Goal: Task Accomplishment & Management: Use online tool/utility

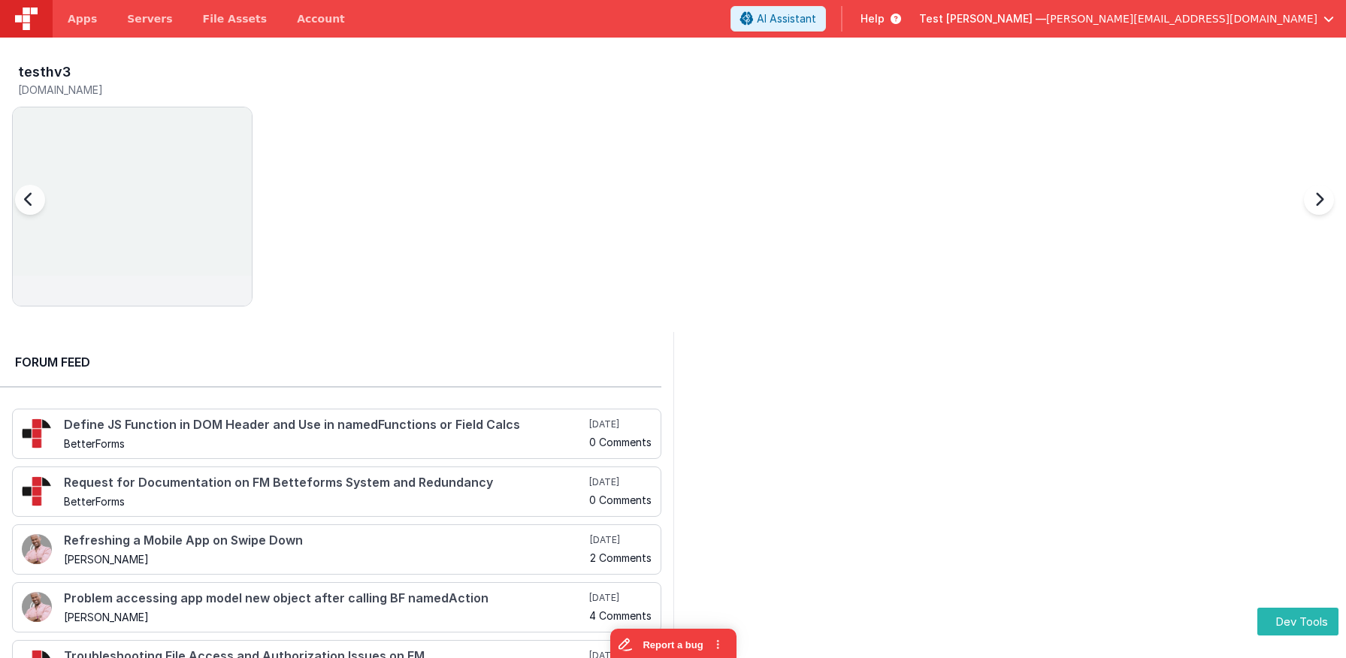
click at [137, 150] on img at bounding box center [132, 226] width 239 height 239
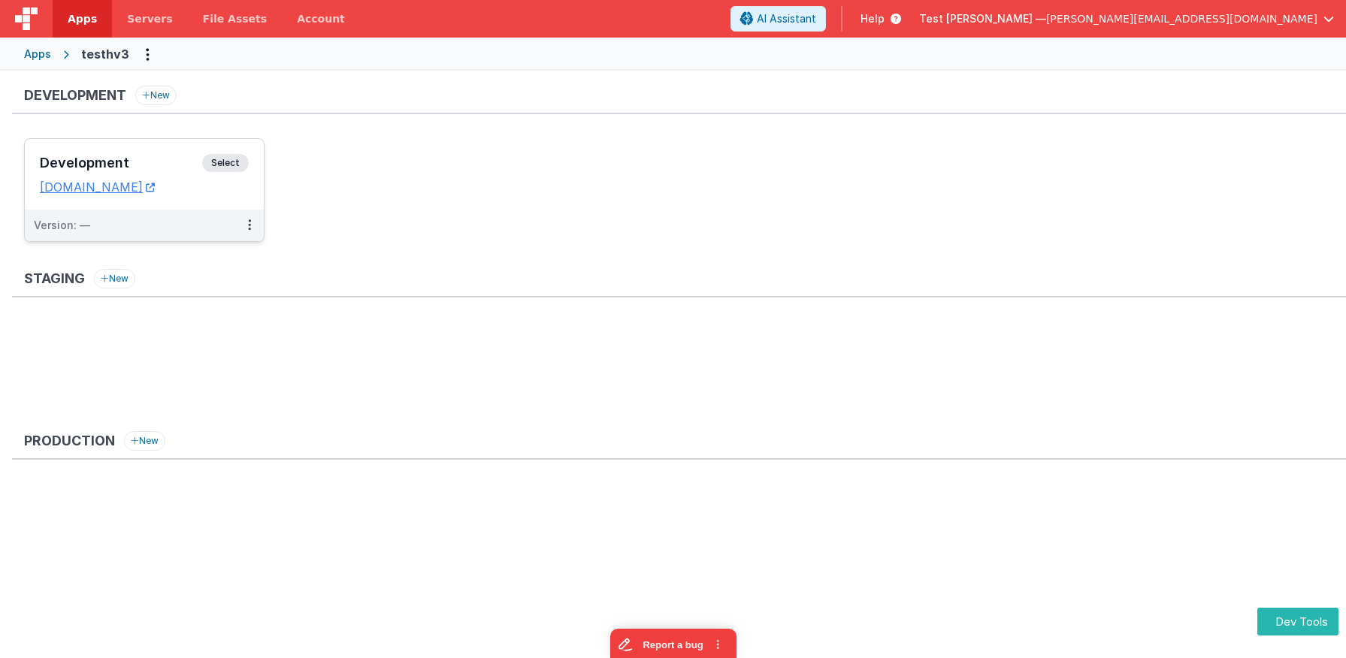
click at [155, 154] on div "Development Select" at bounding box center [144, 167] width 209 height 26
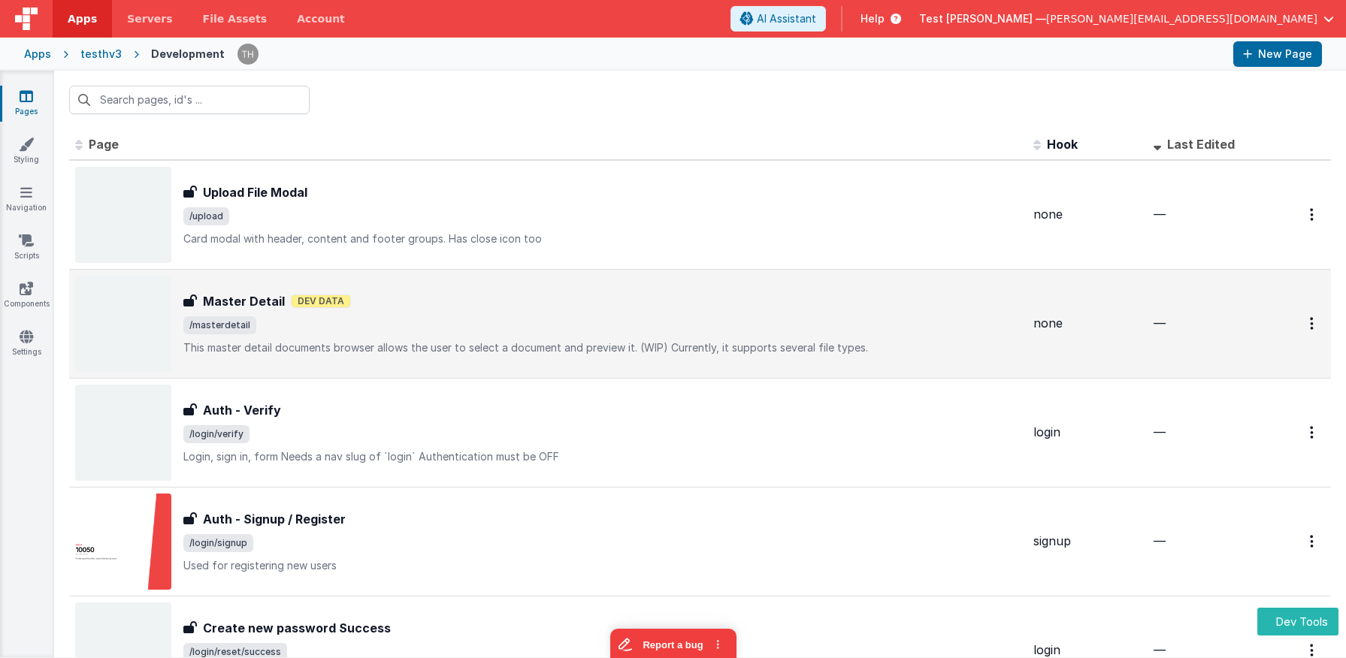
click at [411, 349] on p "This master detail documents browser allows the user to select a document and p…" at bounding box center [602, 347] width 838 height 15
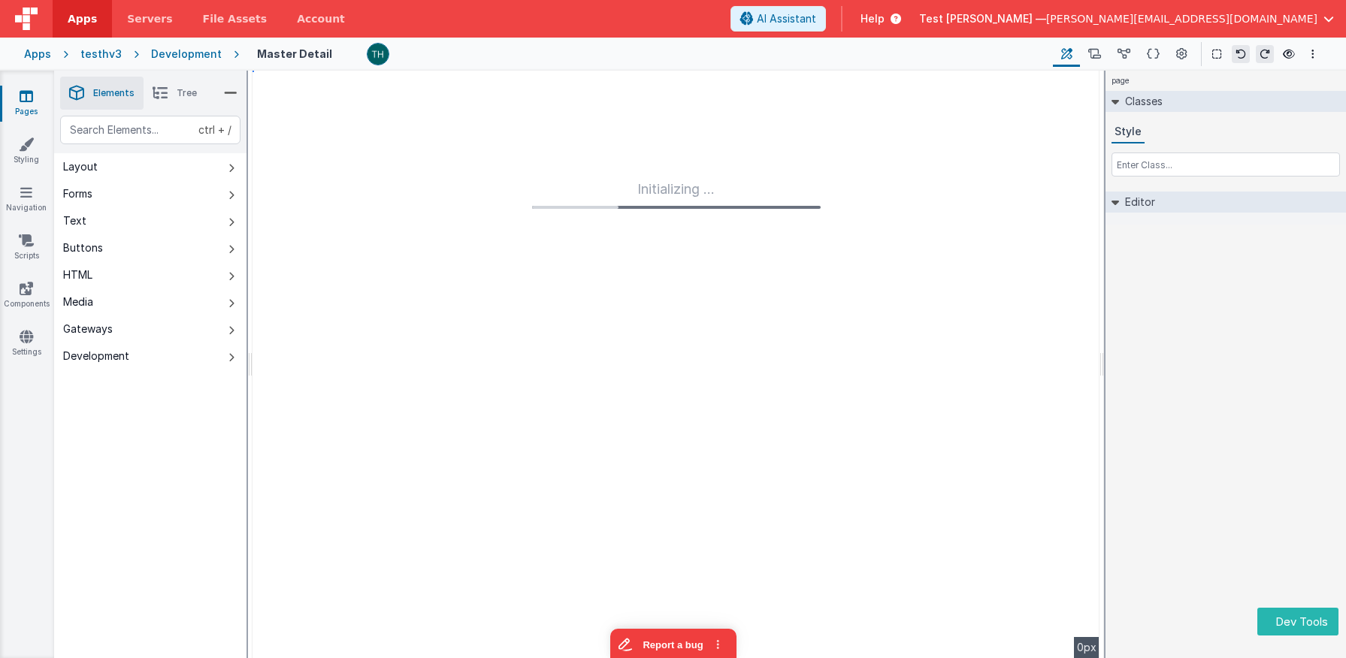
click at [182, 93] on span "Tree" at bounding box center [187, 93] width 20 height 12
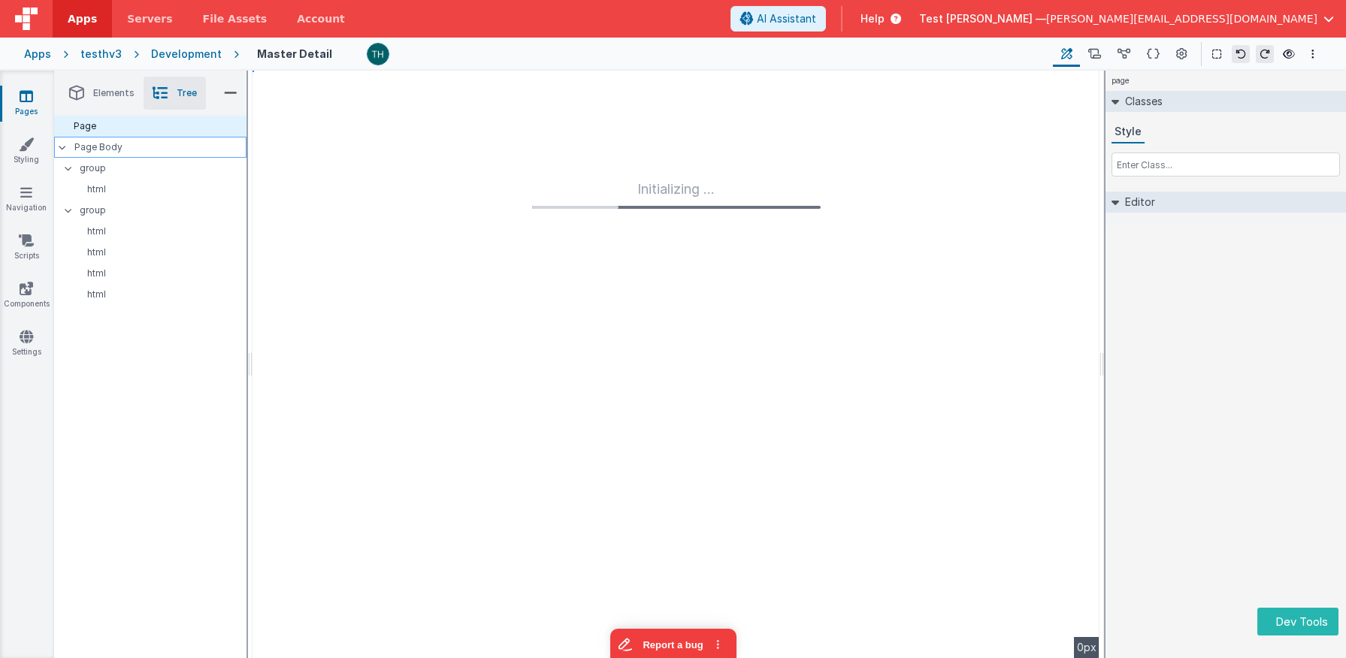
click at [90, 148] on p "Page Body" at bounding box center [160, 147] width 172 height 12
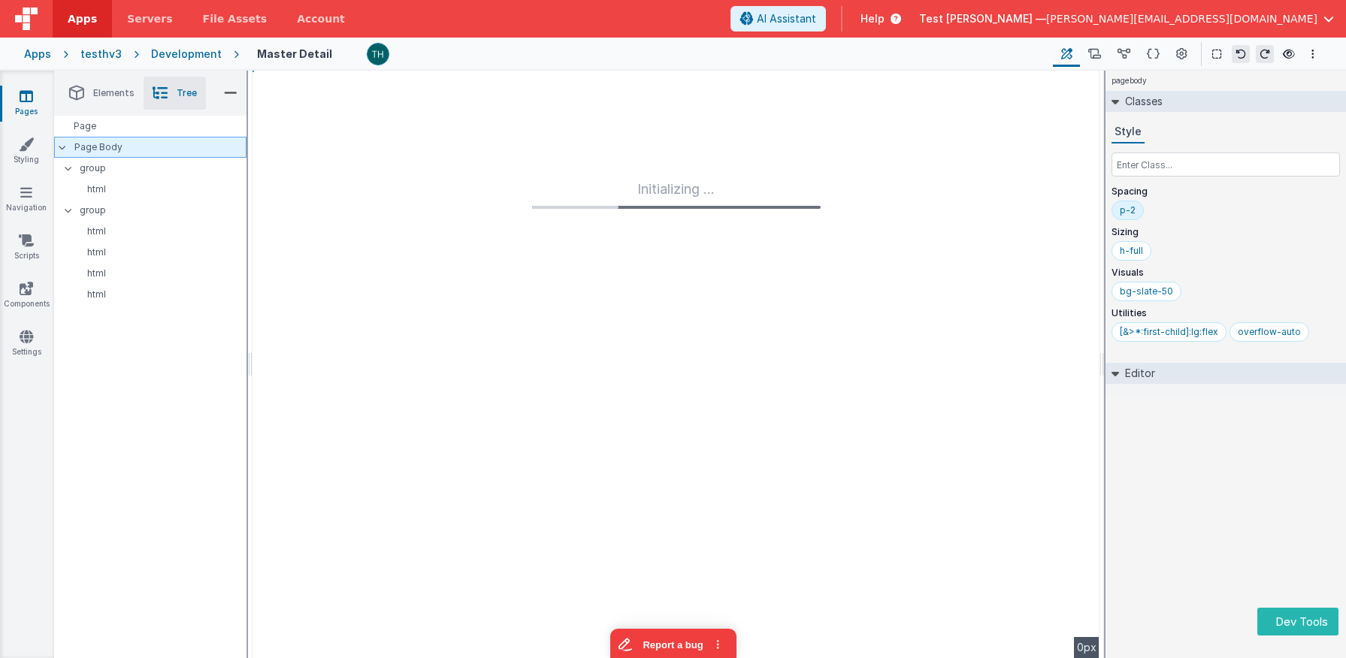
click at [90, 148] on p "Page Body" at bounding box center [160, 147] width 172 height 12
click at [99, 146] on p "Page Body" at bounding box center [160, 147] width 172 height 12
click at [98, 147] on p "Page Body" at bounding box center [160, 147] width 172 height 12
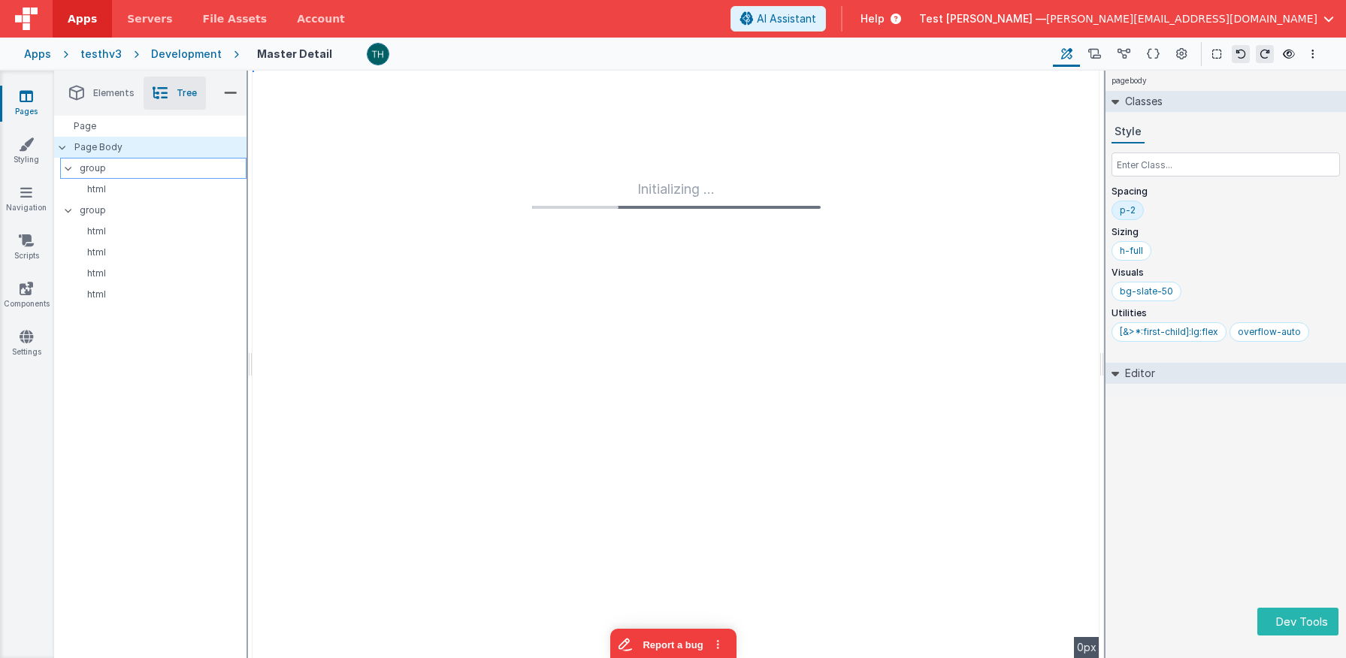
click at [97, 173] on p "group" at bounding box center [163, 168] width 166 height 17
click at [97, 172] on p "group" at bounding box center [163, 168] width 166 height 17
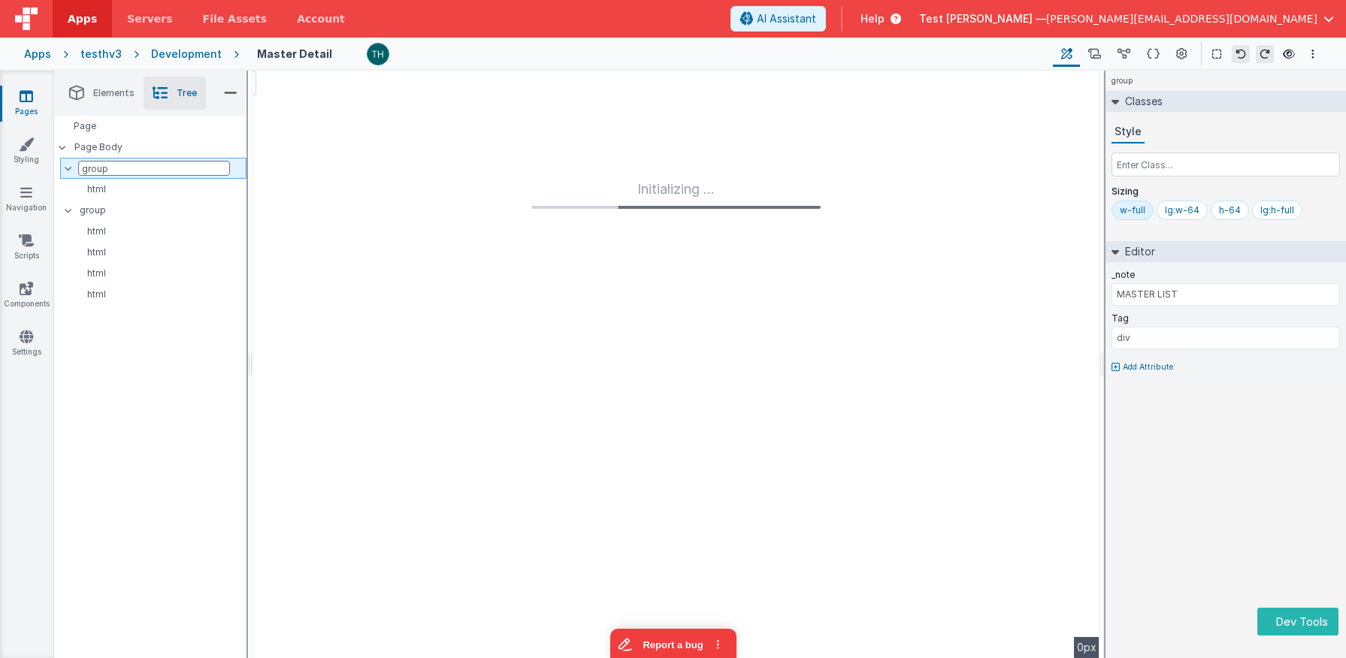
click at [97, 172] on input "group" at bounding box center [154, 168] width 152 height 15
click at [98, 171] on input "group" at bounding box center [154, 168] width 152 height 15
click at [114, 156] on div "Page Body" at bounding box center [150, 147] width 192 height 21
click at [107, 151] on p "Page Body" at bounding box center [160, 147] width 172 height 12
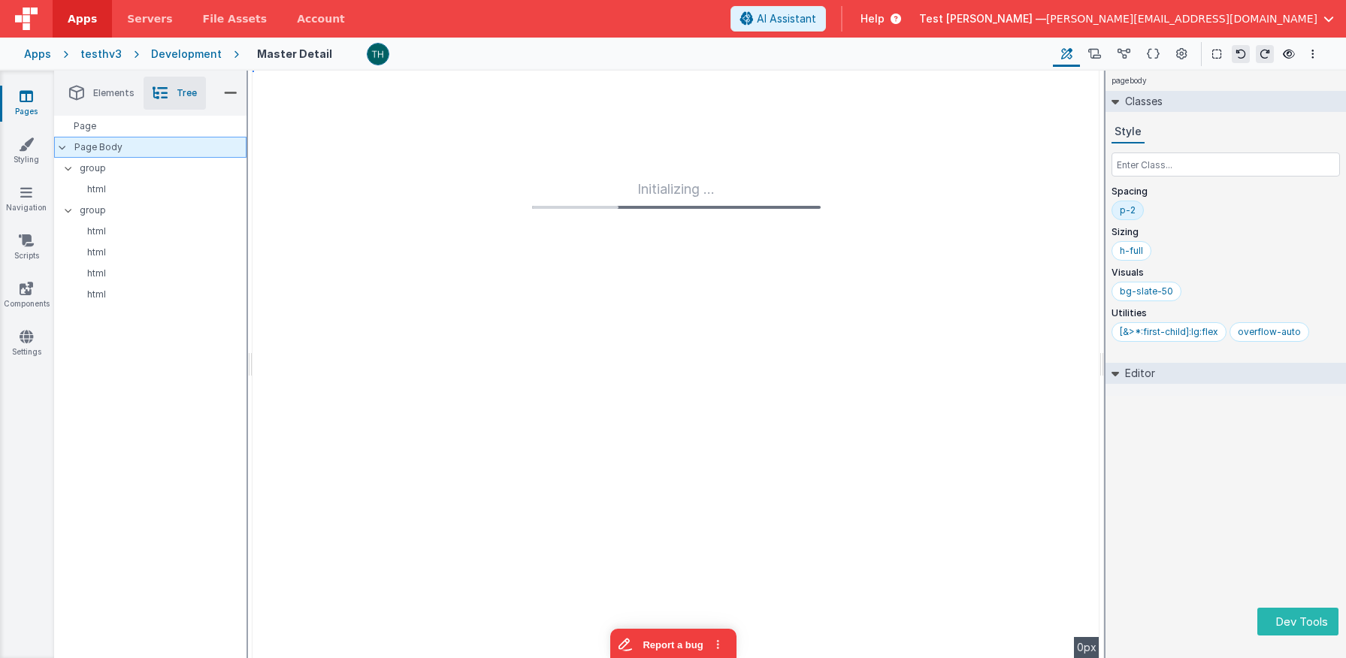
click at [104, 148] on p "Page Body" at bounding box center [160, 147] width 172 height 12
click at [103, 148] on p "Page Body" at bounding box center [160, 147] width 172 height 12
click at [90, 144] on p "Page Body" at bounding box center [160, 147] width 172 height 12
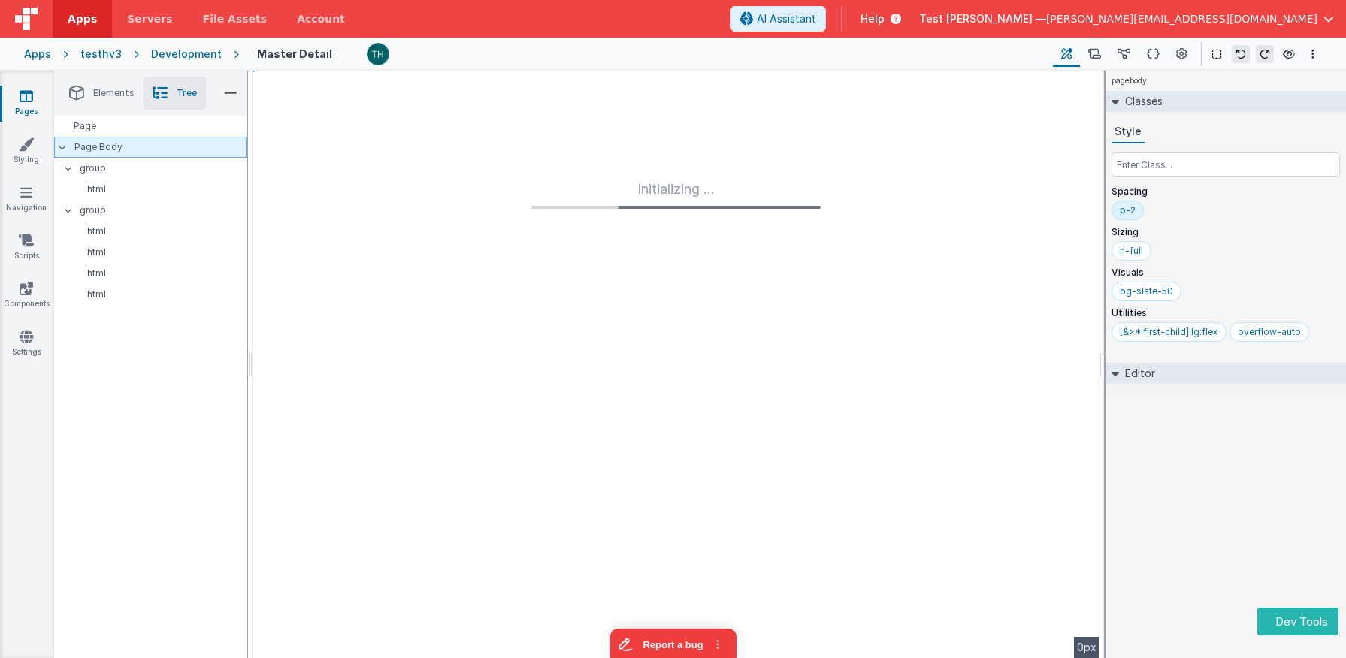
click at [90, 144] on p "Page Body" at bounding box center [160, 147] width 172 height 12
click at [95, 169] on p "group" at bounding box center [163, 168] width 166 height 17
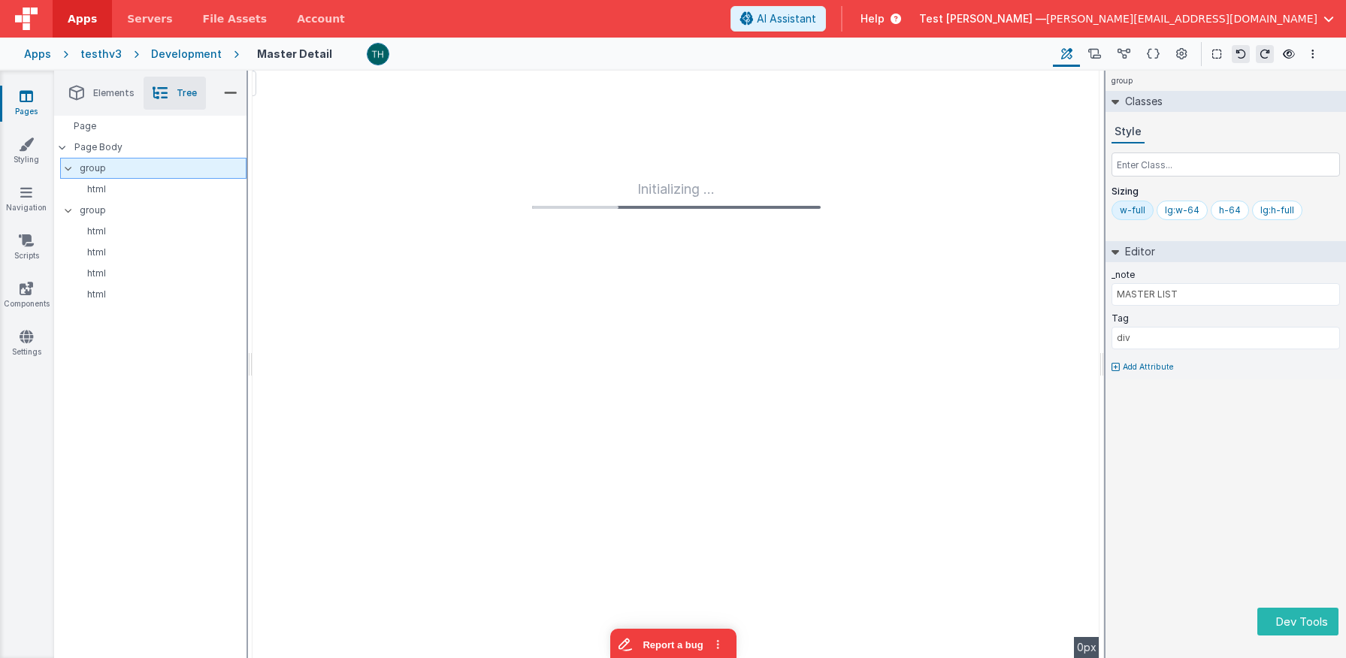
click at [95, 169] on p "group" at bounding box center [163, 168] width 166 height 17
click at [103, 190] on p "html" at bounding box center [159, 189] width 174 height 12
click at [102, 190] on p "html" at bounding box center [159, 189] width 174 height 12
click at [101, 190] on input "html" at bounding box center [160, 189] width 152 height 15
click at [103, 213] on p "group" at bounding box center [163, 210] width 166 height 17
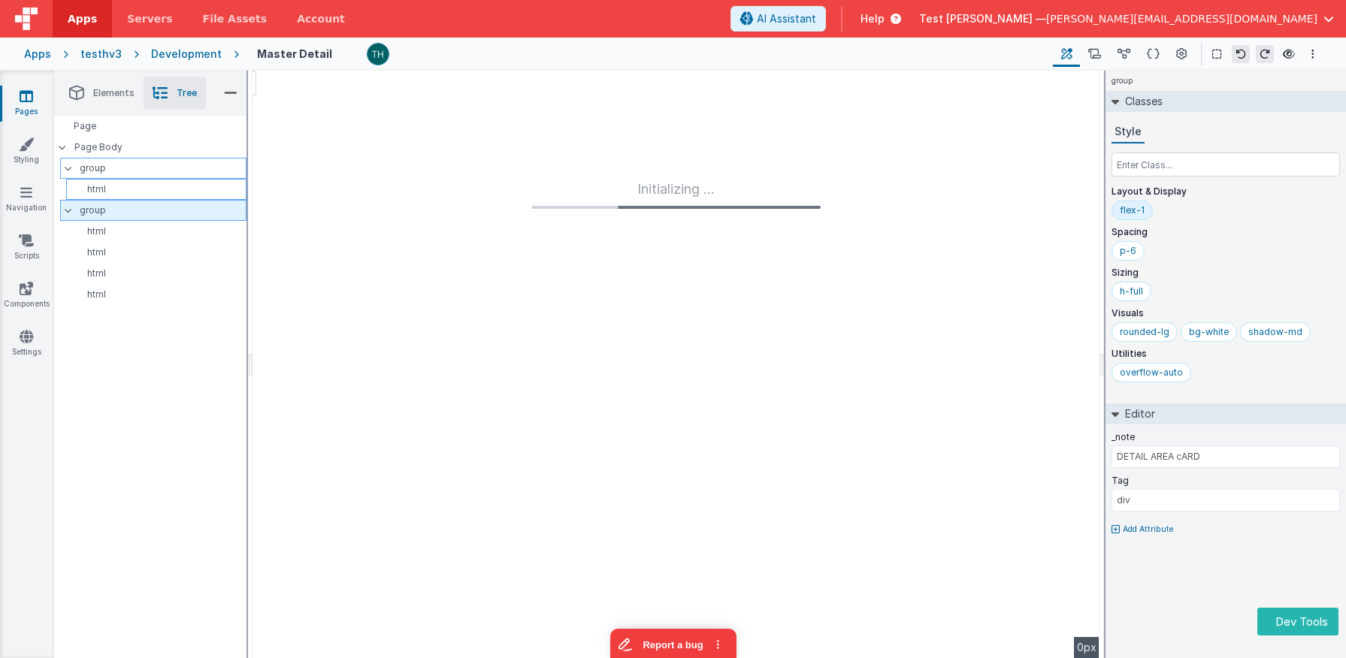
click at [103, 213] on p "group" at bounding box center [163, 210] width 166 height 17
click at [102, 234] on p "html" at bounding box center [159, 231] width 174 height 12
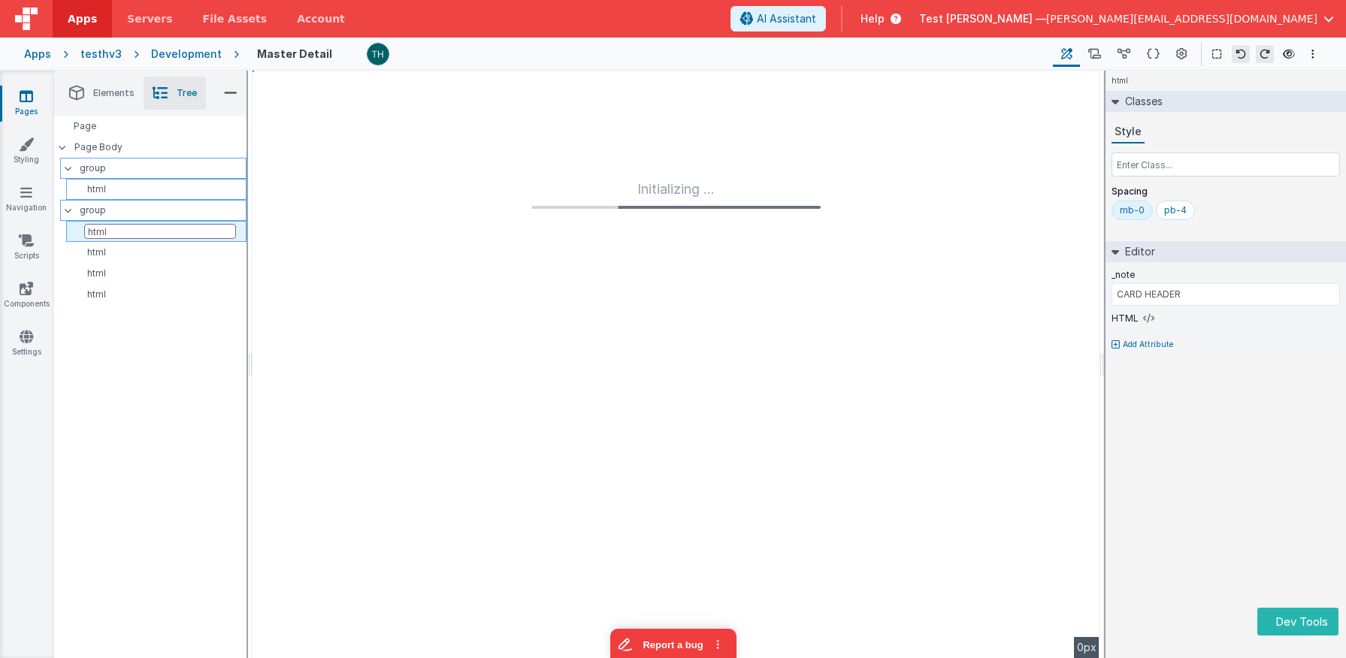
click at [102, 233] on input "html" at bounding box center [160, 231] width 152 height 15
click at [101, 252] on p "html" at bounding box center [159, 252] width 174 height 12
click at [101, 252] on input "html" at bounding box center [160, 252] width 152 height 15
click at [104, 276] on p "html" at bounding box center [159, 273] width 174 height 12
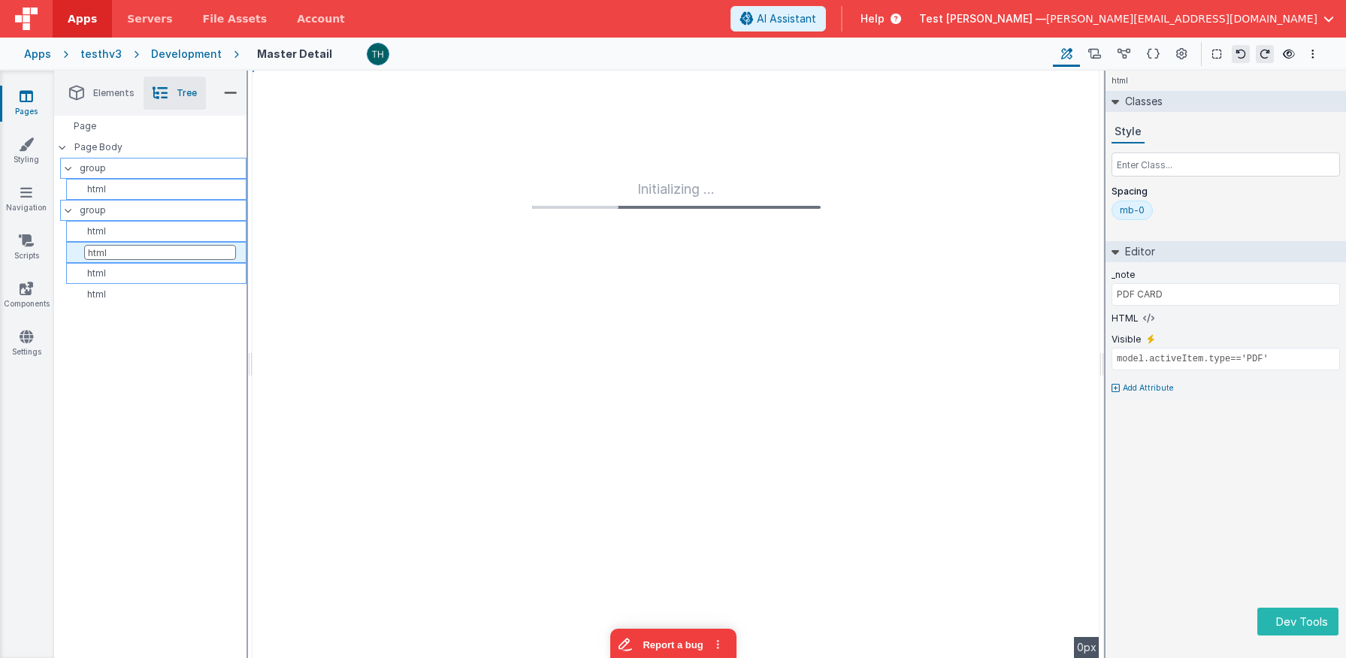
type input "VIDEO CARD"
type input "model.activeItem.type=='Video'"
click at [104, 276] on p "html" at bounding box center [159, 273] width 174 height 12
click at [110, 289] on p "html" at bounding box center [159, 295] width 174 height 12
type input "AUDIO CARD"
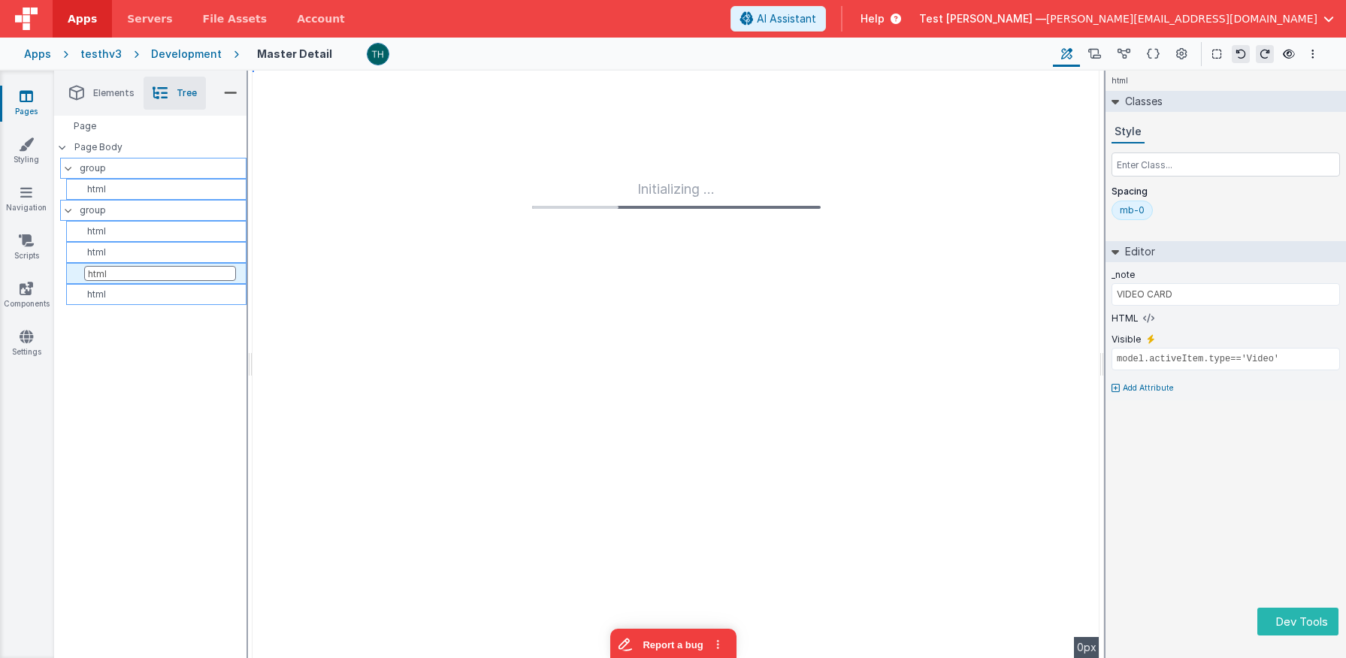
type input "model.activeItem.type=='Audio'"
click at [110, 289] on p "html" at bounding box center [159, 295] width 174 height 12
click at [137, 231] on p "html" at bounding box center [159, 231] width 174 height 12
type input "CARD HEADER"
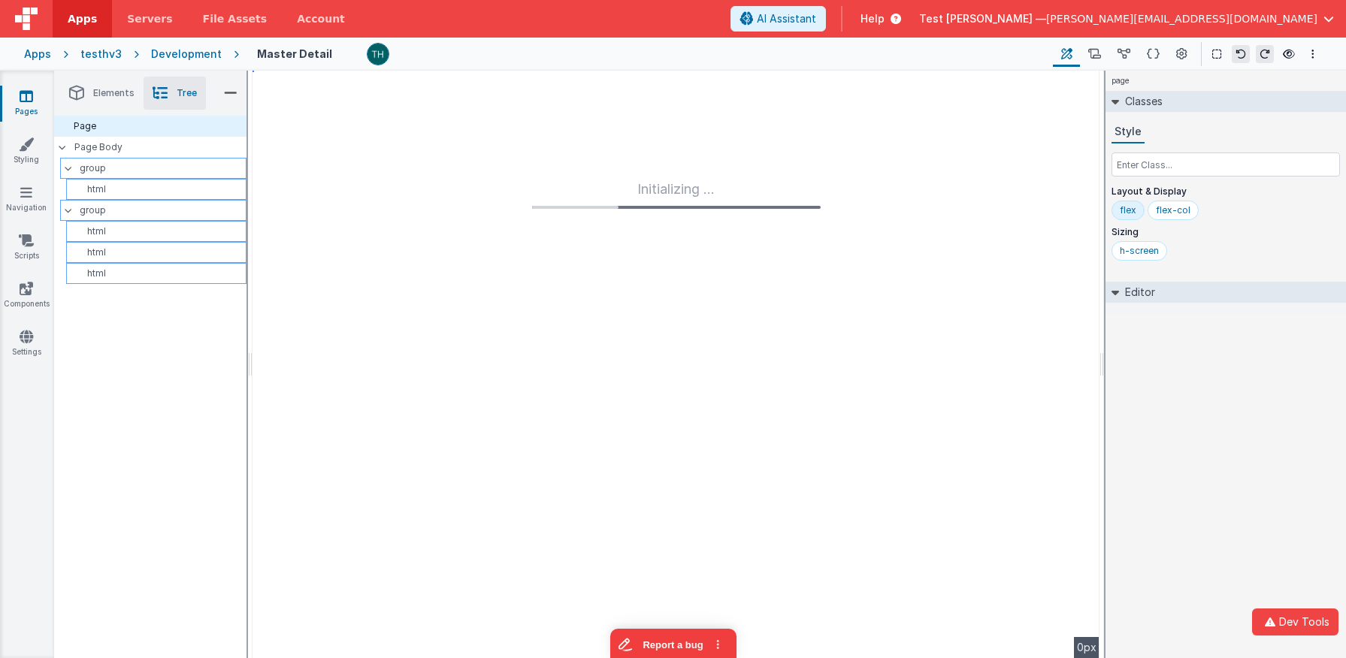
click at [168, 235] on p "html" at bounding box center [159, 231] width 174 height 12
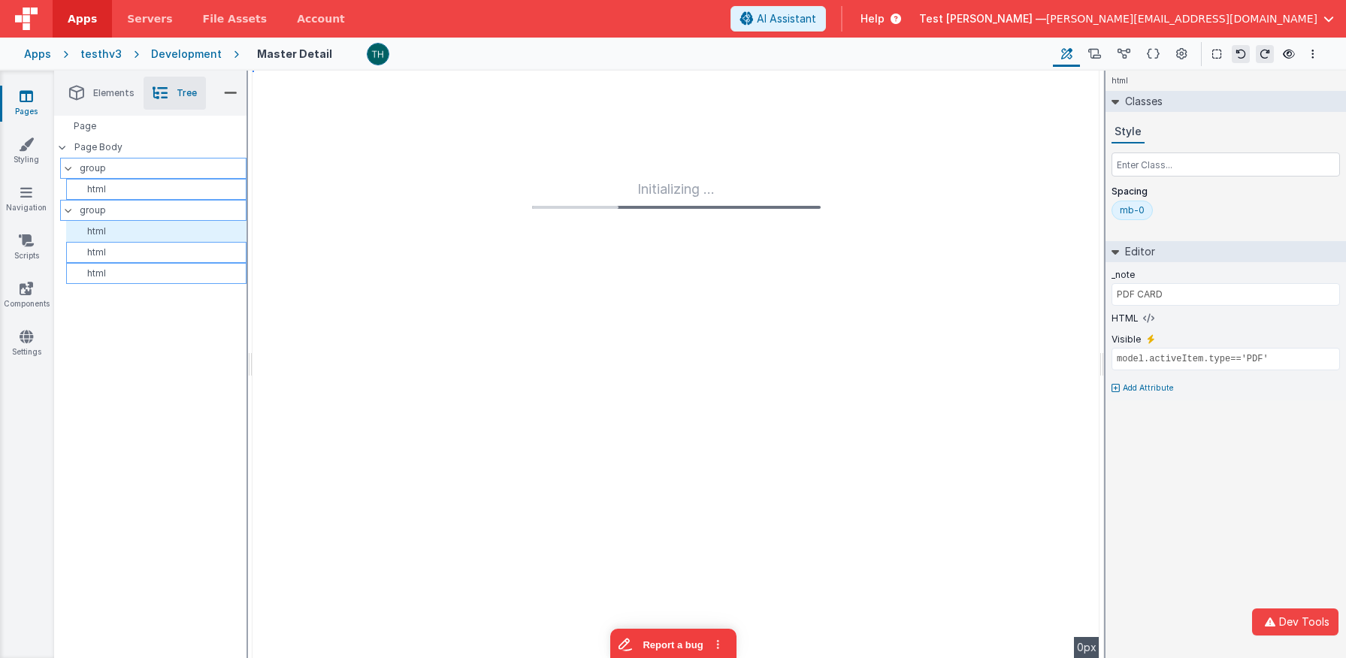
click at [500, 59] on div at bounding box center [704, 54] width 674 height 23
click at [96, 86] on li "Elements" at bounding box center [101, 93] width 83 height 33
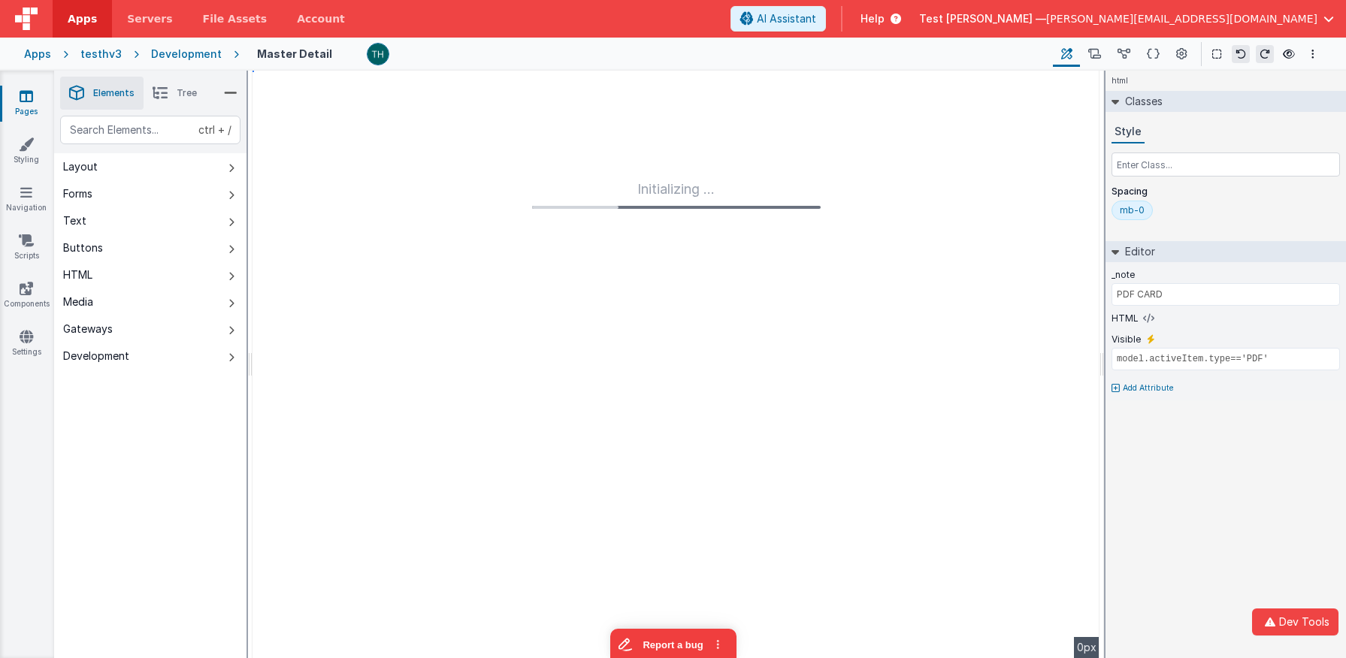
click at [1270, 194] on p "Spacing" at bounding box center [1225, 192] width 228 height 12
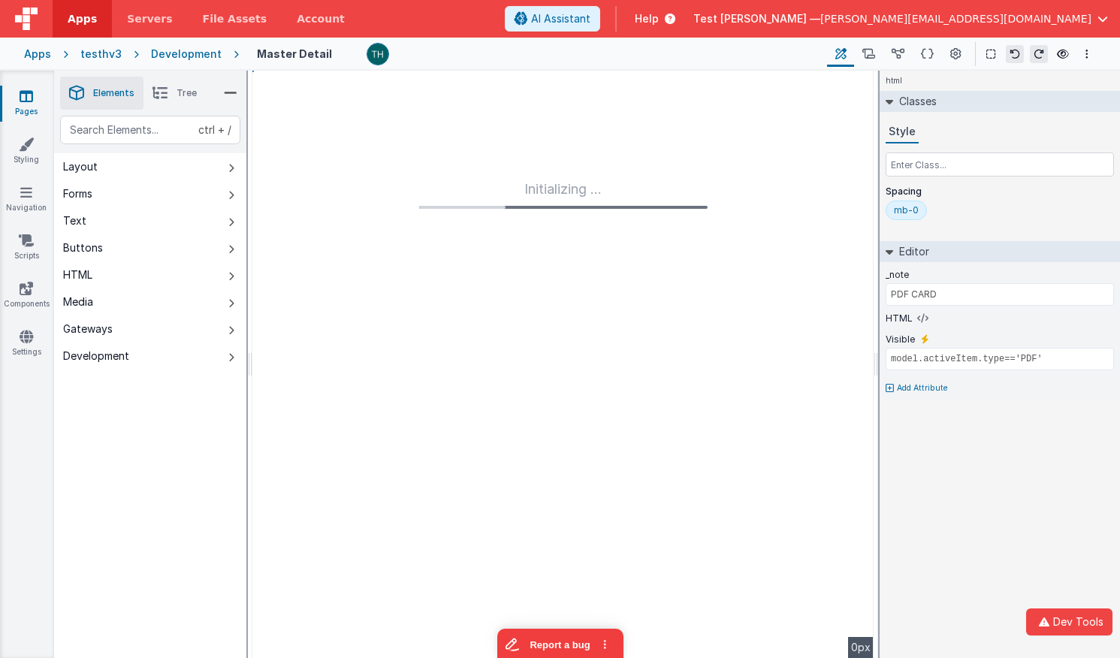
click at [26, 53] on div "Apps" at bounding box center [37, 54] width 27 height 15
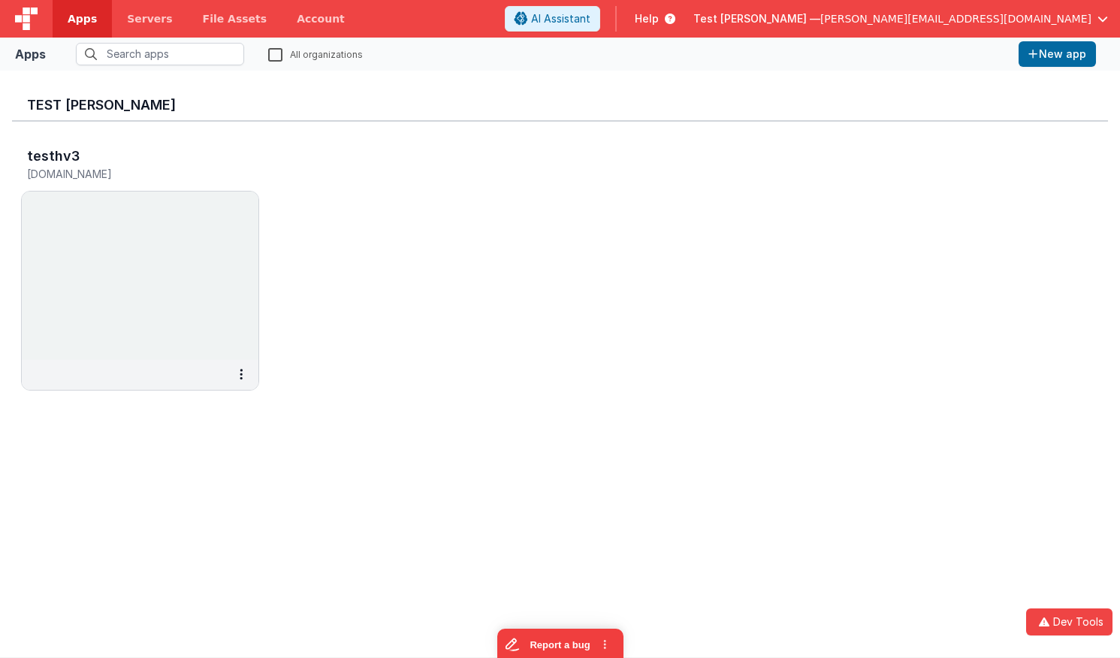
click at [86, 23] on span "Apps" at bounding box center [82, 18] width 29 height 15
click at [820, 13] on span "Test Hassan —" at bounding box center [756, 18] width 127 height 15
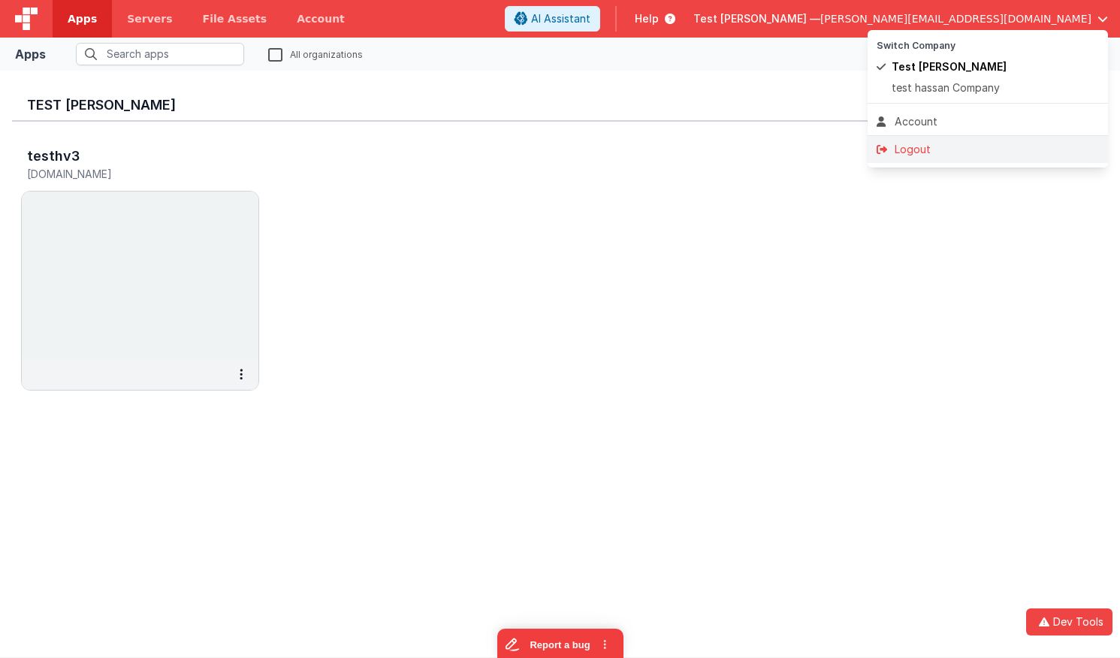
click at [932, 144] on div "Logout" at bounding box center [988, 149] width 222 height 15
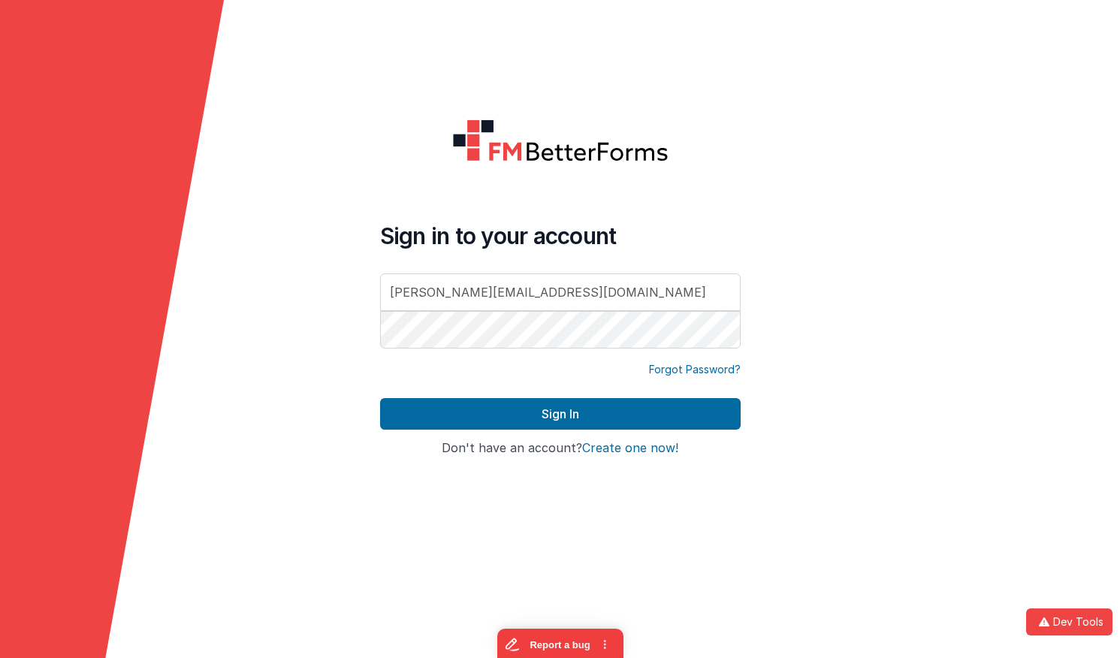
drag, startPoint x: 552, startPoint y: 307, endPoint x: 131, endPoint y: 222, distance: 430.0
click at [380, 273] on input "hassan.muk@hotmail.com" at bounding box center [560, 292] width 361 height 38
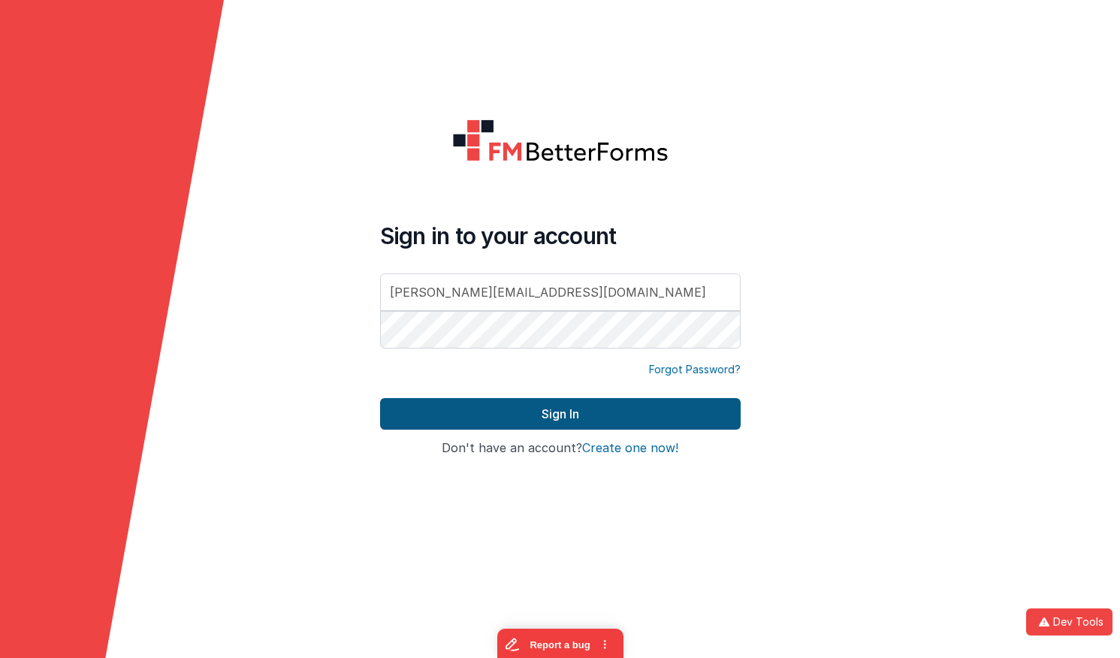
type input "hassan@delfsengineering.ca"
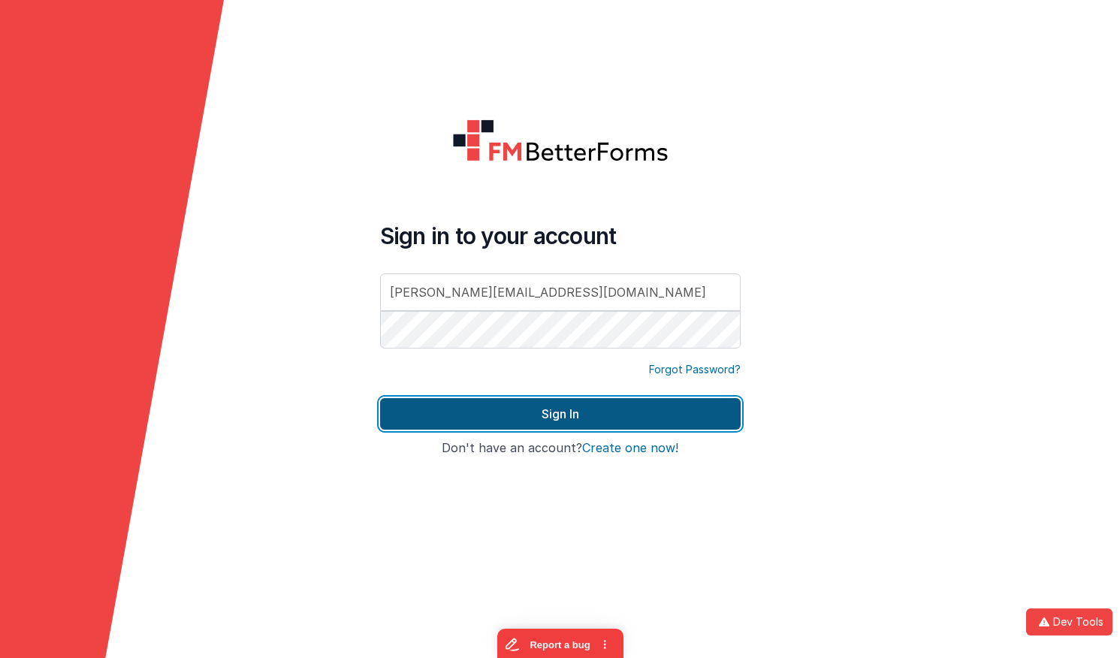
click at [531, 403] on button "Sign In" at bounding box center [560, 414] width 361 height 32
